Goal: Task Accomplishment & Management: Manage account settings

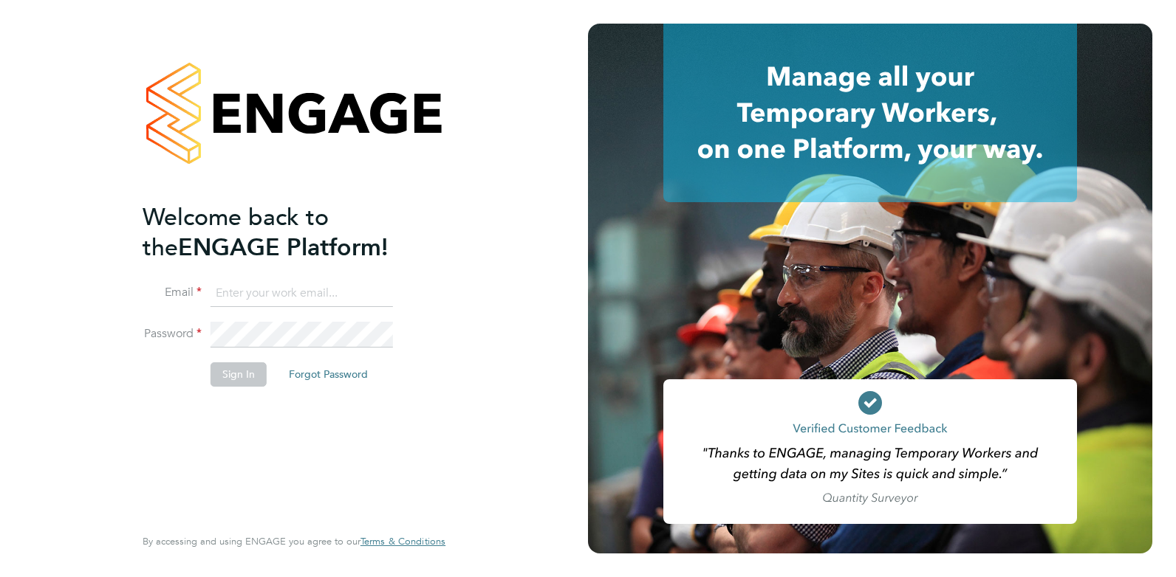
type input "[PERSON_NAME][EMAIL_ADDRESS][PERSON_NAME][DOMAIN_NAME]"
click at [237, 377] on button "Sign In" at bounding box center [238, 375] width 56 height 24
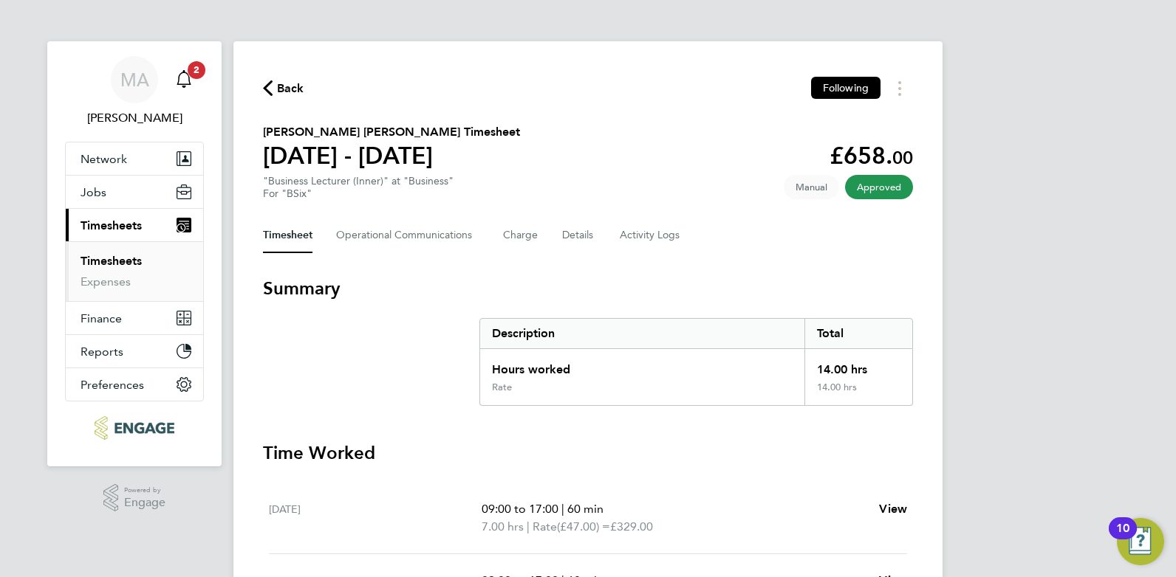
click at [195, 73] on span "2" at bounding box center [197, 70] width 18 height 18
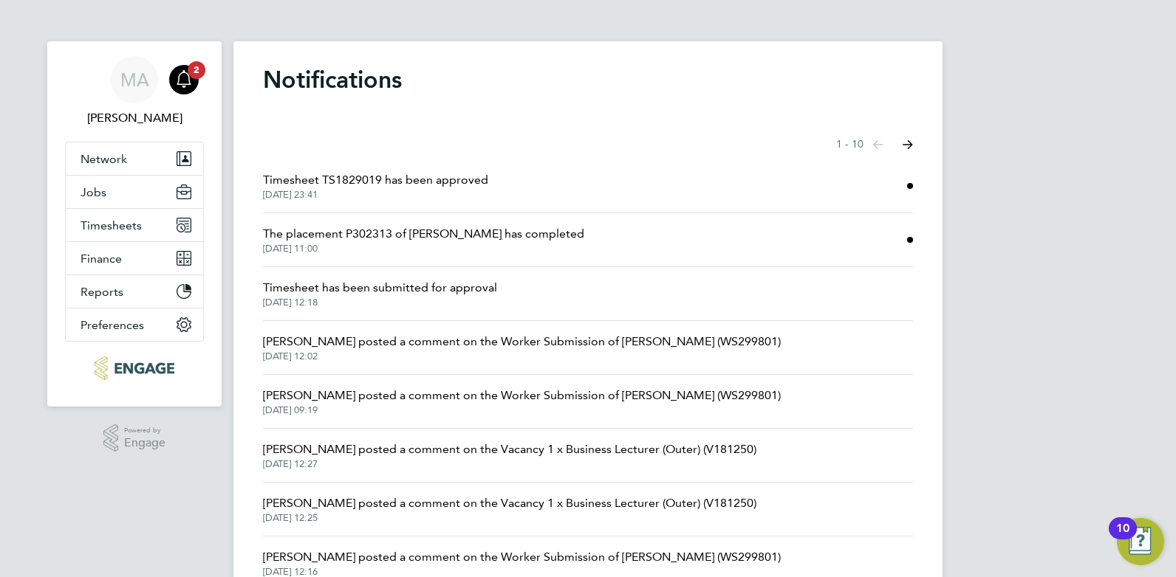
click at [331, 184] on span "Timesheet TS1829019 has been approved" at bounding box center [375, 180] width 225 height 18
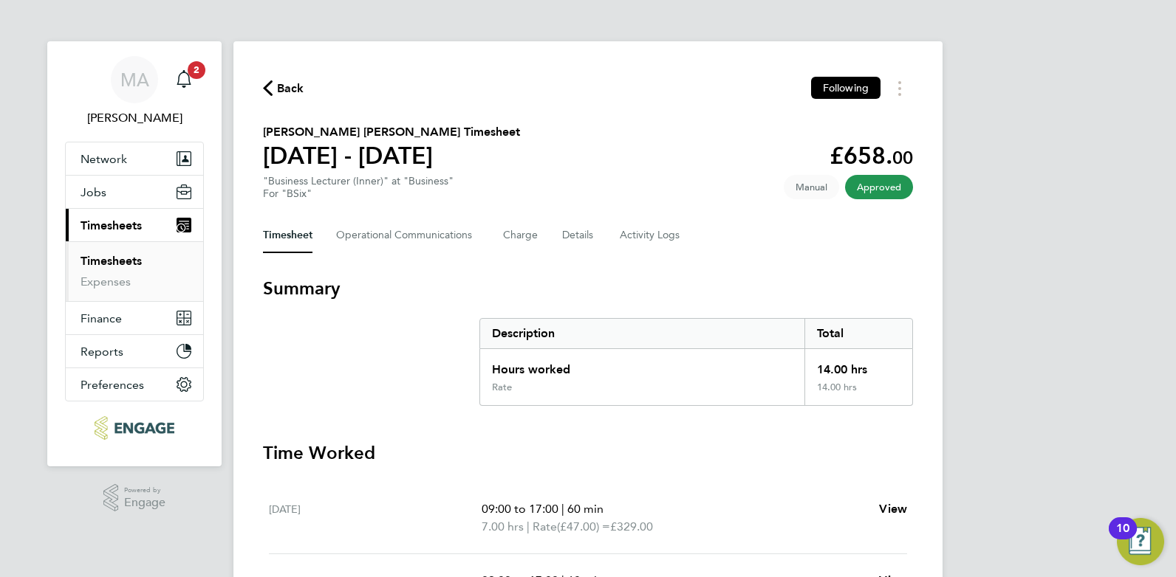
click at [121, 229] on span "Timesheets" at bounding box center [110, 226] width 61 height 14
click at [104, 228] on span "Timesheets" at bounding box center [110, 226] width 61 height 14
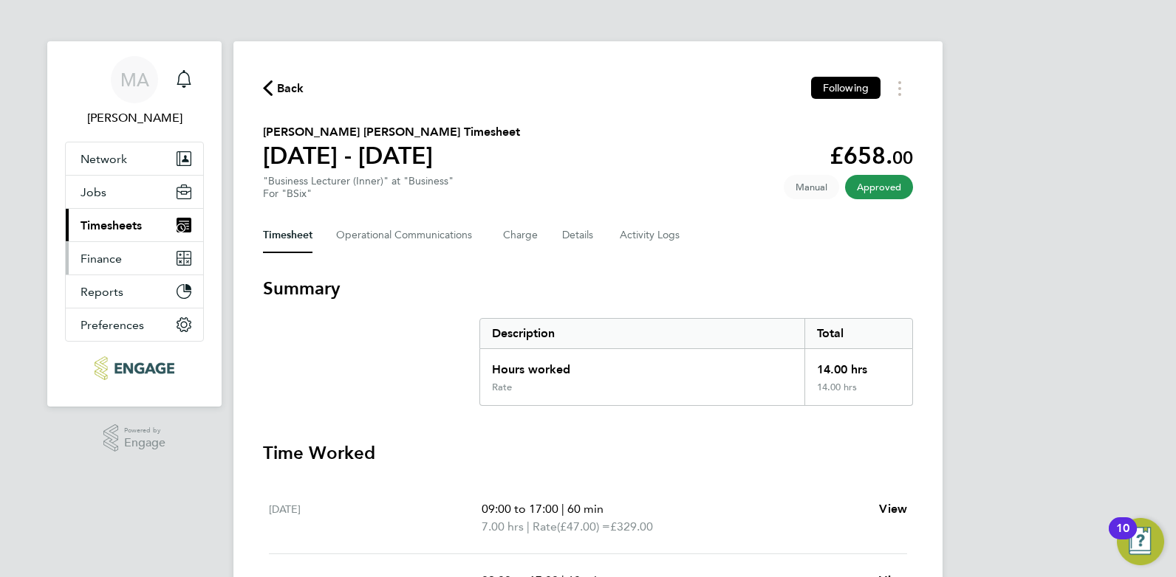
click at [120, 265] on span "Finance" at bounding box center [100, 259] width 41 height 14
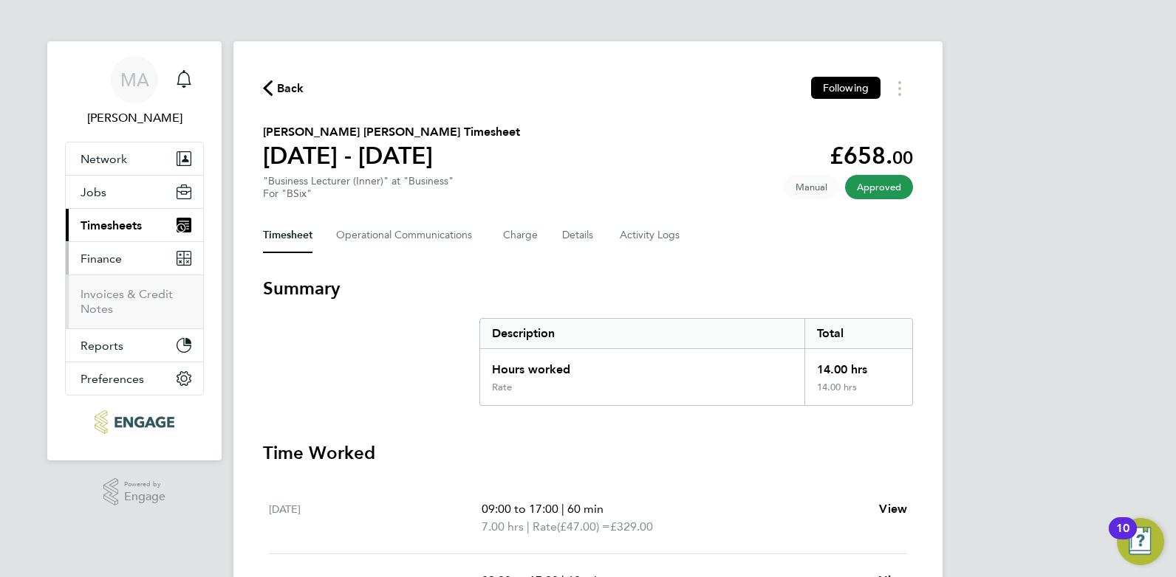
click at [117, 226] on span "Timesheets" at bounding box center [110, 226] width 61 height 14
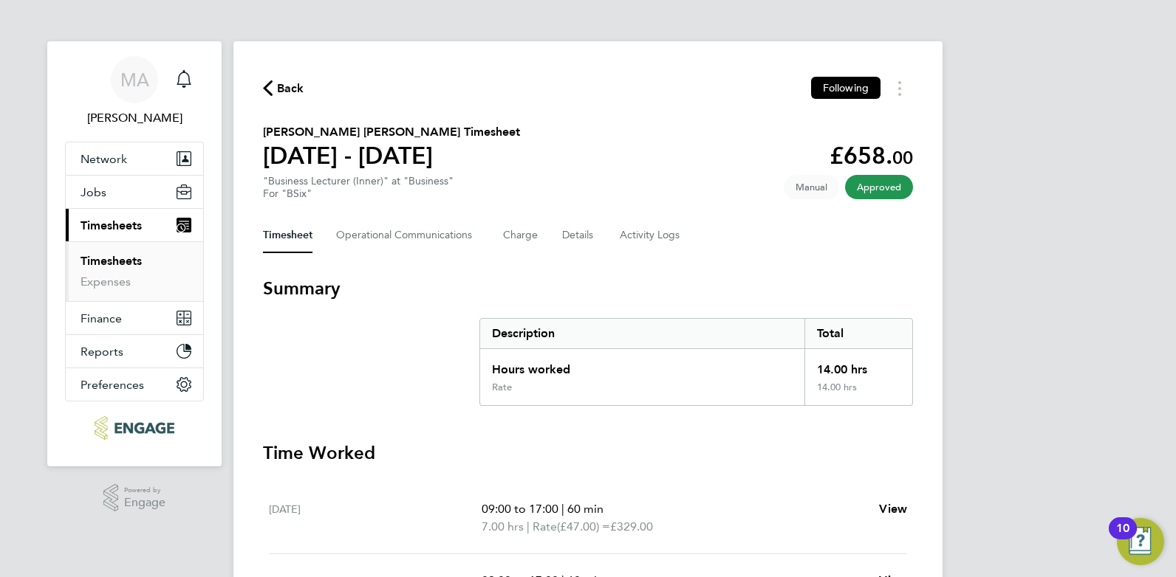
click at [99, 255] on link "Timesheets" at bounding box center [110, 261] width 61 height 14
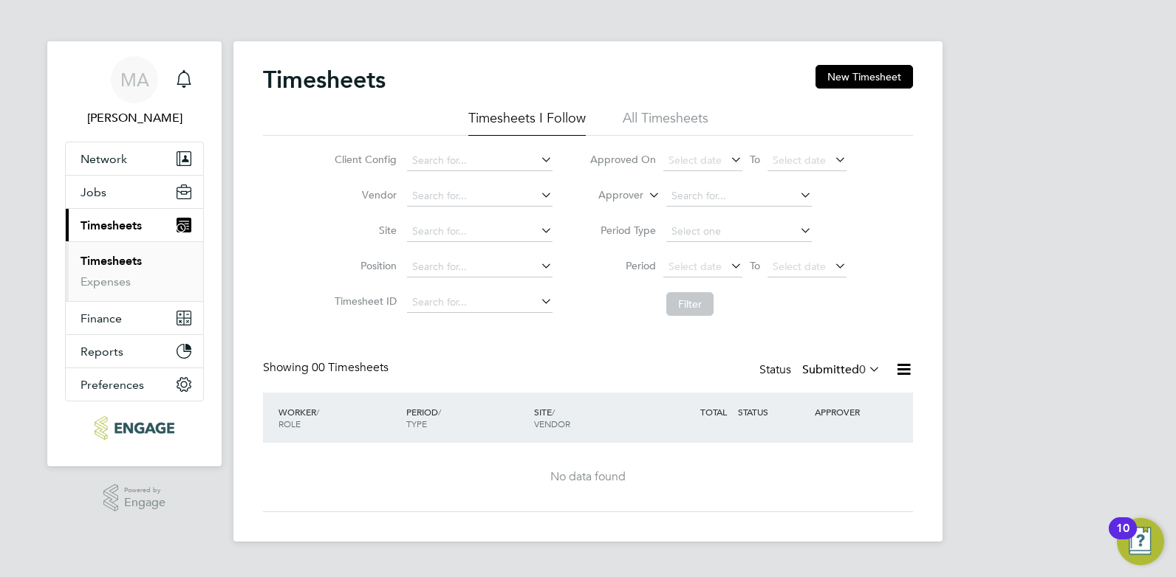
click at [128, 254] on link "Timesheets" at bounding box center [110, 261] width 61 height 14
